Goal: Task Accomplishment & Management: Manage account settings

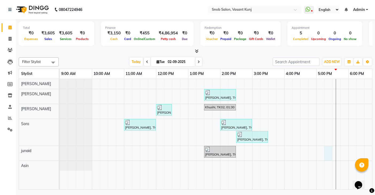
click at [325, 151] on div "[PERSON_NAME], TK03, 01:30 PM-02:30 PM, Normal Hair Spa [DEMOGRAPHIC_DATA] [PER…" at bounding box center [268, 134] width 416 height 111
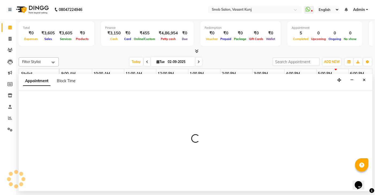
select select "82633"
select select "1035"
select select "tentative"
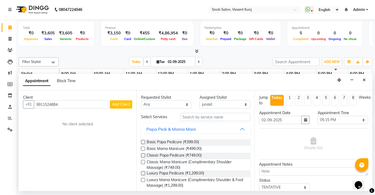
type input "9911524884"
click at [121, 103] on span "Add Client" at bounding box center [121, 104] width 18 height 5
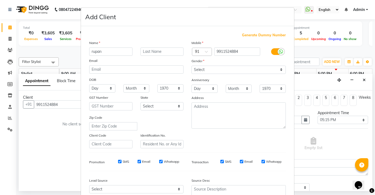
type input "rupan"
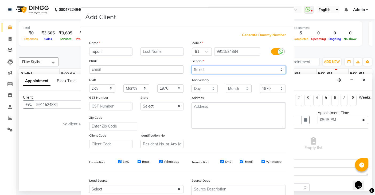
click at [199, 69] on select "Select [DEMOGRAPHIC_DATA] [DEMOGRAPHIC_DATA] Other Prefer Not To Say" at bounding box center [238, 70] width 94 height 8
select select "[DEMOGRAPHIC_DATA]"
click at [191, 66] on select "Select [DEMOGRAPHIC_DATA] [DEMOGRAPHIC_DATA] Other Prefer Not To Say" at bounding box center [238, 70] width 94 height 8
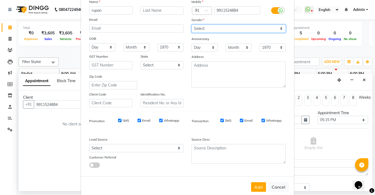
scroll to position [51, 0]
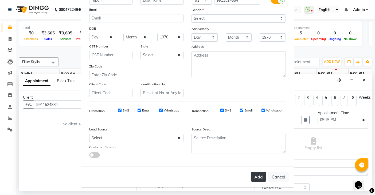
click at [256, 174] on button "Add" at bounding box center [258, 177] width 15 height 10
select select
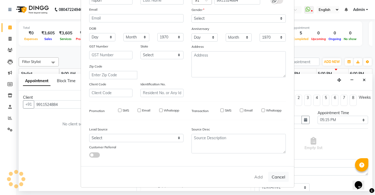
select select
checkbox input "false"
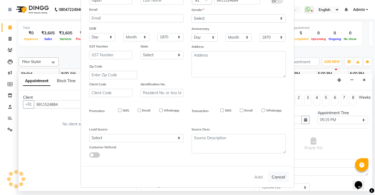
checkbox input "false"
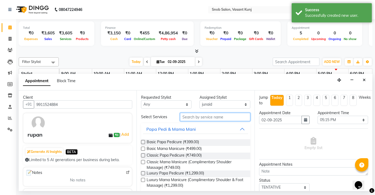
click at [194, 117] on input "text" at bounding box center [215, 117] width 70 height 8
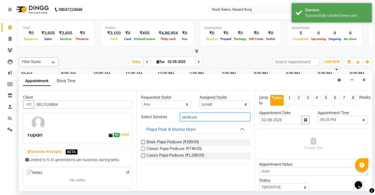
type input "pedicure"
click at [144, 148] on label at bounding box center [143, 149] width 4 height 4
click at [144, 148] on input "checkbox" at bounding box center [142, 149] width 3 height 3
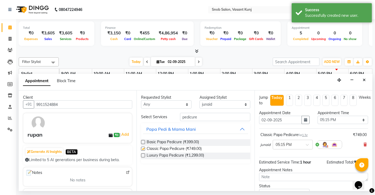
checkbox input "false"
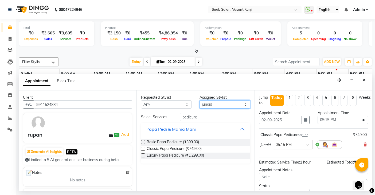
click at [223, 105] on select "Select Asin junaid [PERSON_NAME] [PERSON_NAME][GEOGRAPHIC_DATA][PERSON_NAME]" at bounding box center [224, 104] width 50 height 8
select select "62197"
click at [199, 100] on select "Select Asin junaid [PERSON_NAME] [PERSON_NAME][GEOGRAPHIC_DATA][PERSON_NAME]" at bounding box center [224, 104] width 50 height 8
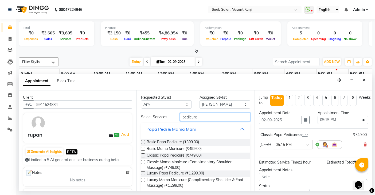
click at [207, 115] on input "pedicure" at bounding box center [215, 117] width 70 height 8
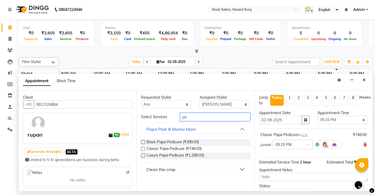
type input "p"
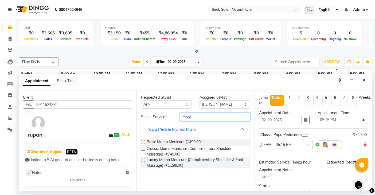
type input "mani"
click at [142, 149] on label at bounding box center [143, 149] width 4 height 4
click at [142, 149] on input "checkbox" at bounding box center [142, 149] width 3 height 3
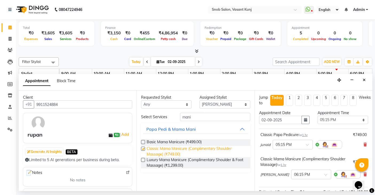
checkbox input "false"
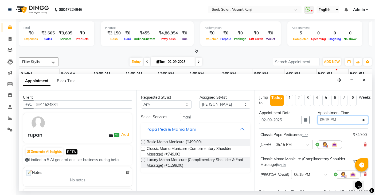
click at [359, 120] on select "Select 10:00 AM 10:15 AM 10:30 AM 10:45 AM 11:00 AM 11:15 AM 11:30 AM 11:45 AM …" at bounding box center [342, 120] width 50 height 8
select select "1005"
click at [317, 116] on select "Select 10:00 AM 10:15 AM 10:30 AM 10:45 AM 11:00 AM 11:15 AM 11:30 AM 11:45 AM …" at bounding box center [342, 120] width 50 height 8
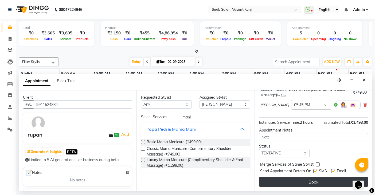
click at [320, 182] on button "Book" at bounding box center [313, 182] width 109 height 10
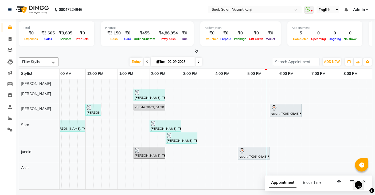
scroll to position [0, 0]
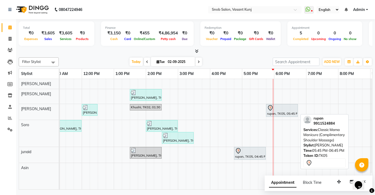
click at [275, 113] on div "rupan, TK05, 05:45 PM-06:45 PM, Classic Mama Manicure (Complimentary Shoulder M…" at bounding box center [281, 110] width 31 height 11
select select "7"
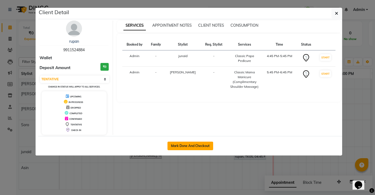
click at [196, 144] on button "Mark Done And Checkout" at bounding box center [190, 146] width 46 height 9
select select "service"
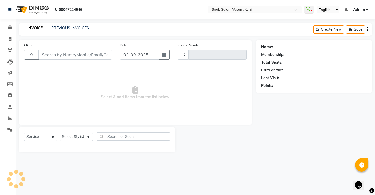
type input "0696"
select select "7175"
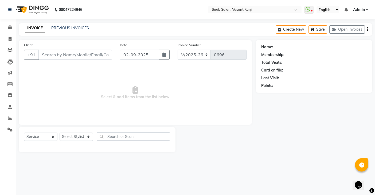
type input "9911524884"
select select "82633"
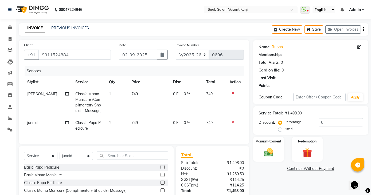
select select "1: Object"
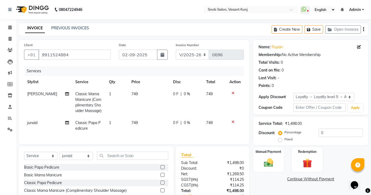
click at [138, 93] on td "749" at bounding box center [149, 102] width 42 height 29
select select "62197"
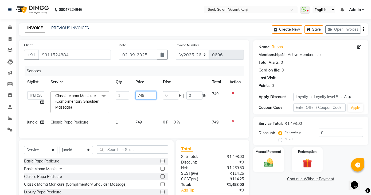
click at [147, 93] on input "749" at bounding box center [145, 95] width 21 height 8
type input "700"
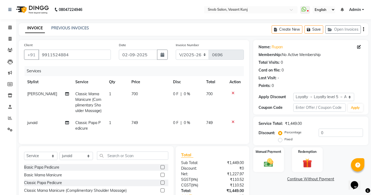
click at [146, 124] on td "749" at bounding box center [149, 126] width 42 height 18
select select "82633"
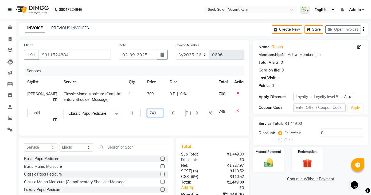
click at [149, 111] on input "749" at bounding box center [155, 113] width 16 height 8
type input "700"
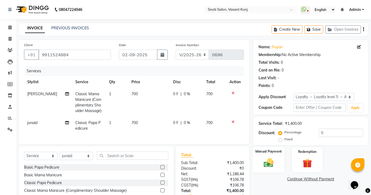
click at [267, 161] on img at bounding box center [269, 162] width 16 height 11
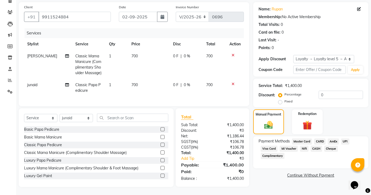
scroll to position [42, 0]
click at [320, 139] on span "CARD" at bounding box center [319, 142] width 11 height 6
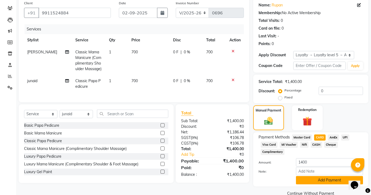
click at [303, 180] on button "Add Payment" at bounding box center [329, 180] width 67 height 8
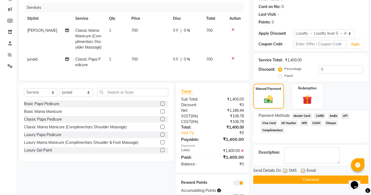
scroll to position [85, 0]
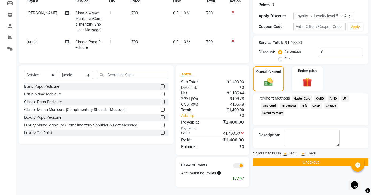
click at [290, 161] on button "Checkout" at bounding box center [310, 162] width 115 height 8
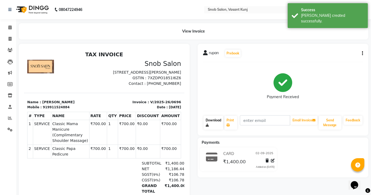
click at [212, 118] on link "Download" at bounding box center [213, 123] width 20 height 14
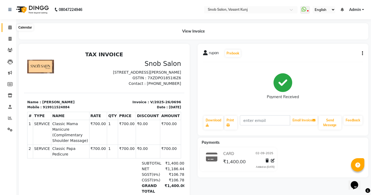
click at [9, 26] on icon at bounding box center [9, 27] width 3 height 4
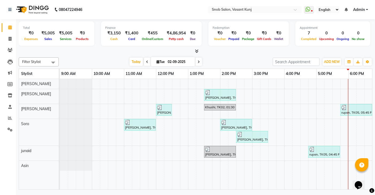
drag, startPoint x: 267, startPoint y: 185, endPoint x: 287, endPoint y: 186, distance: 19.8
click at [301, 186] on div "[PERSON_NAME], TK03, 01:30 PM-02:30 PM, Normal Hair Spa [DEMOGRAPHIC_DATA] [PER…" at bounding box center [216, 134] width 312 height 111
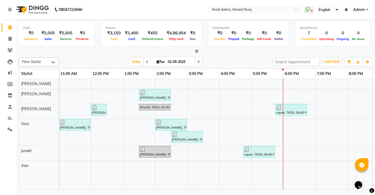
scroll to position [0, 68]
